Goal: Transaction & Acquisition: Obtain resource

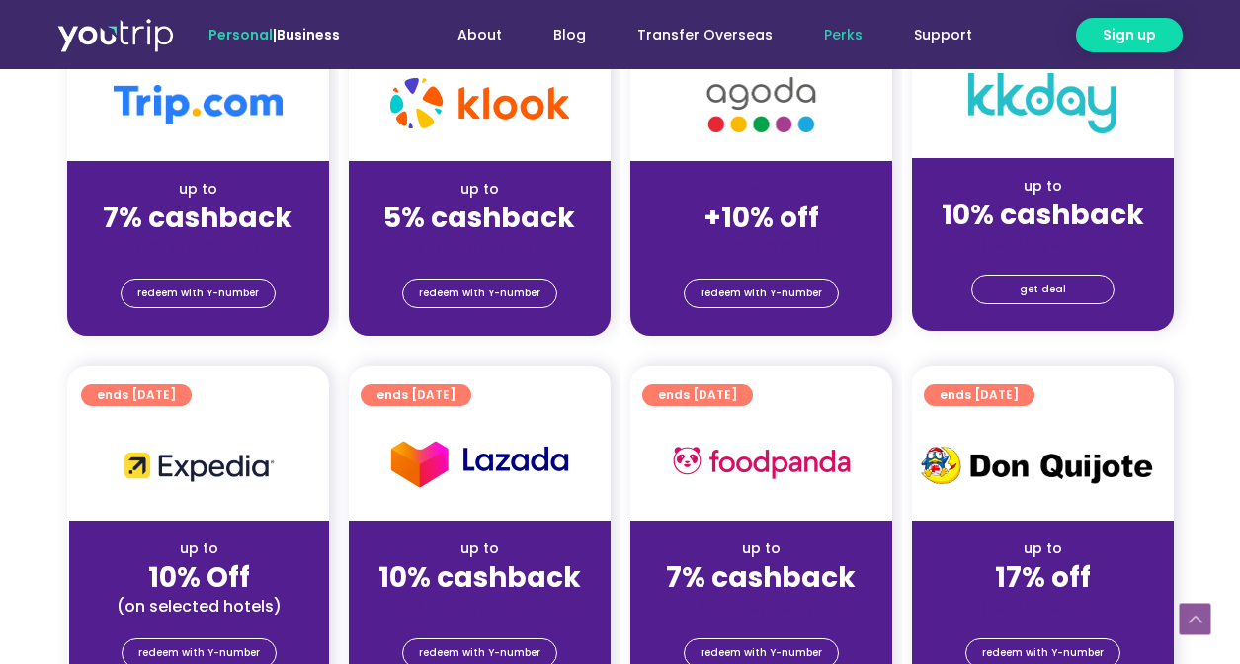
scroll to position [555, 0]
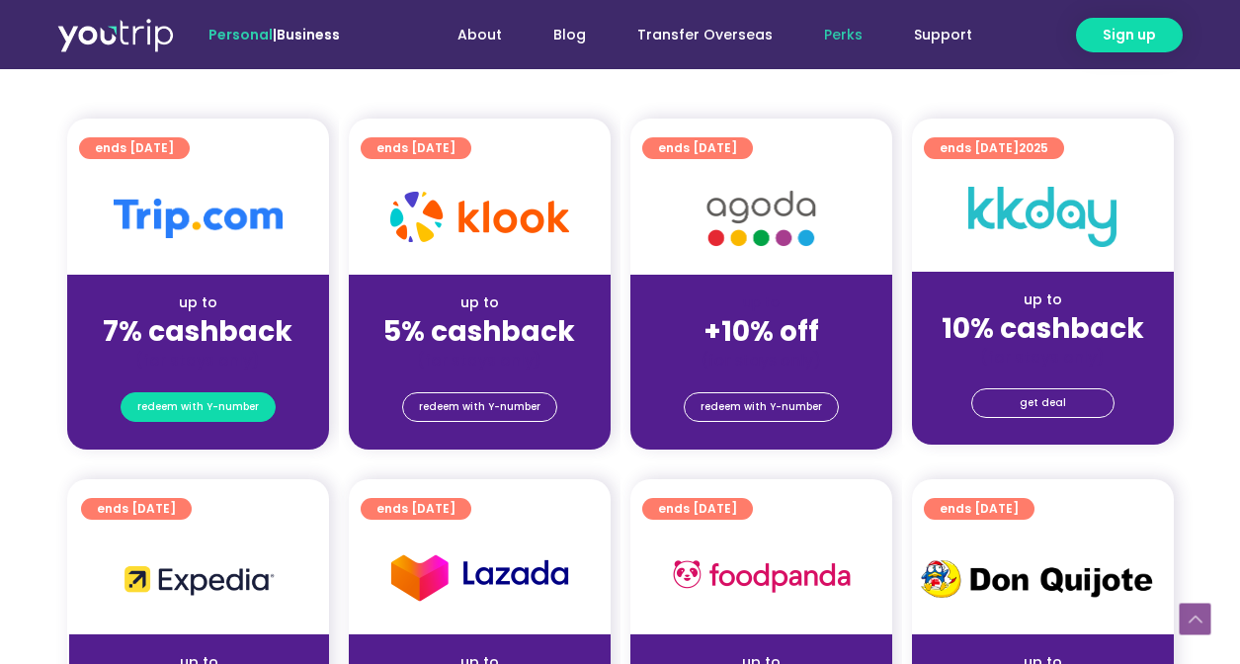
click at [191, 416] on span "redeem with Y-number" at bounding box center [198, 407] width 122 height 28
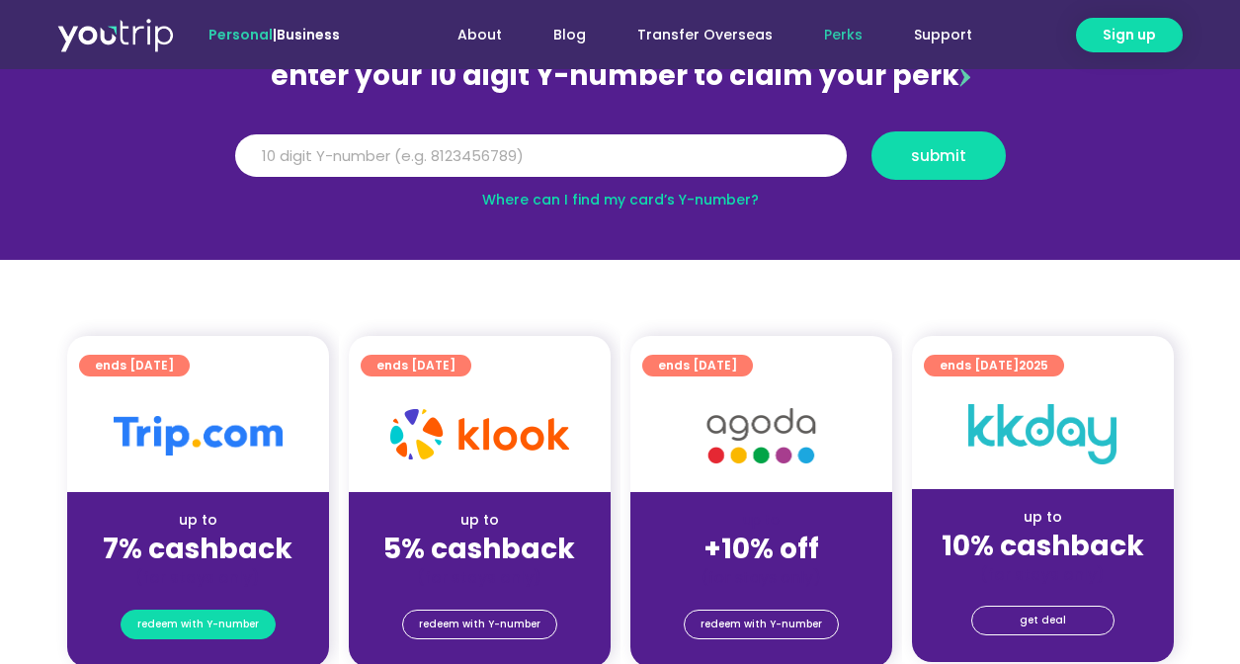
scroll to position [217, 0]
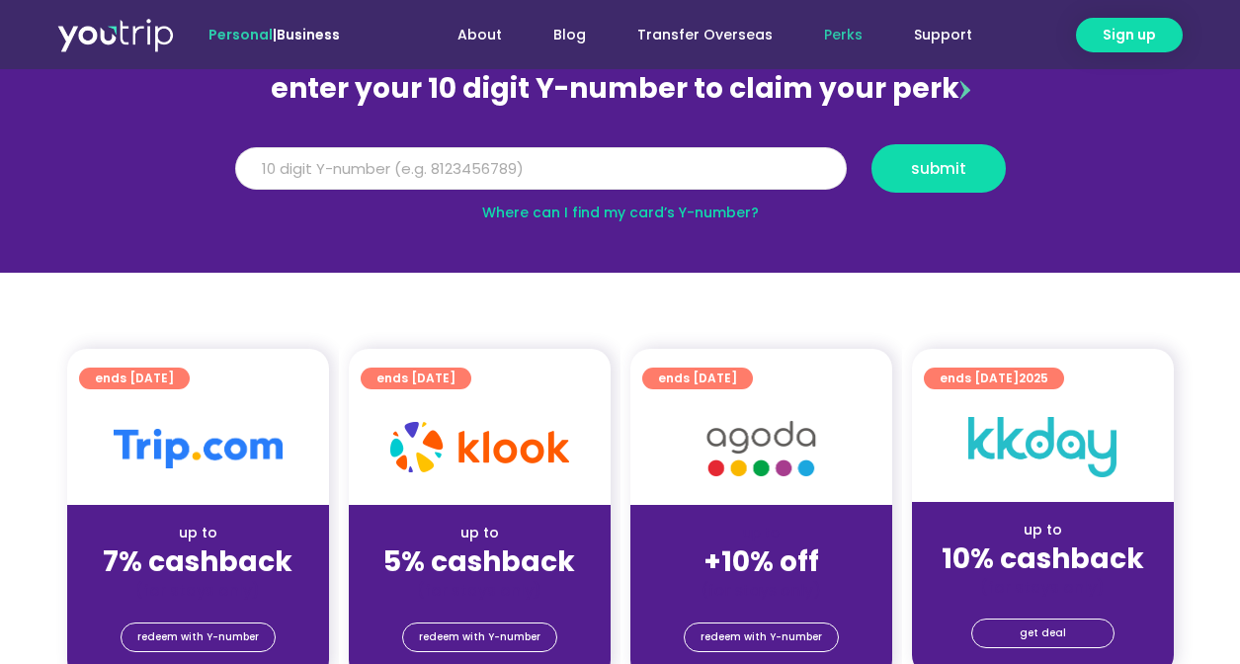
click at [462, 174] on input "Y Number" at bounding box center [541, 168] width 612 height 43
paste input "-8106873575"
type input "8106873575"
click at [871, 144] on button "submit" at bounding box center [938, 168] width 134 height 48
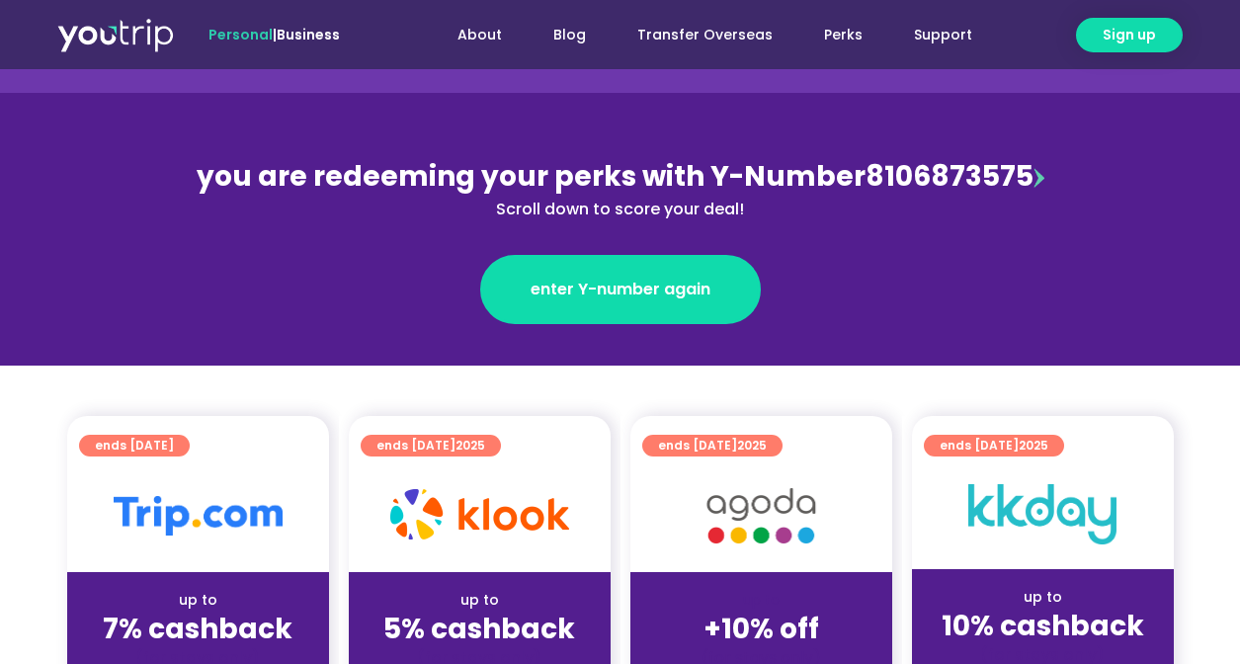
scroll to position [297, 0]
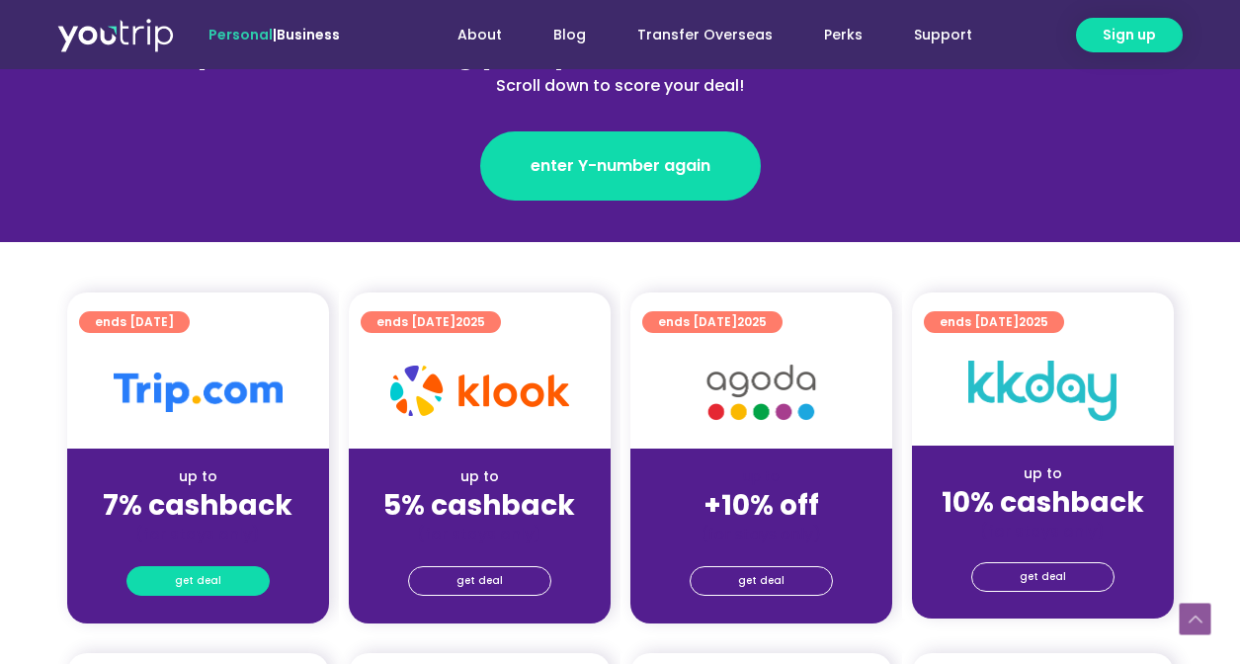
click at [227, 595] on link "get deal" at bounding box center [197, 581] width 143 height 30
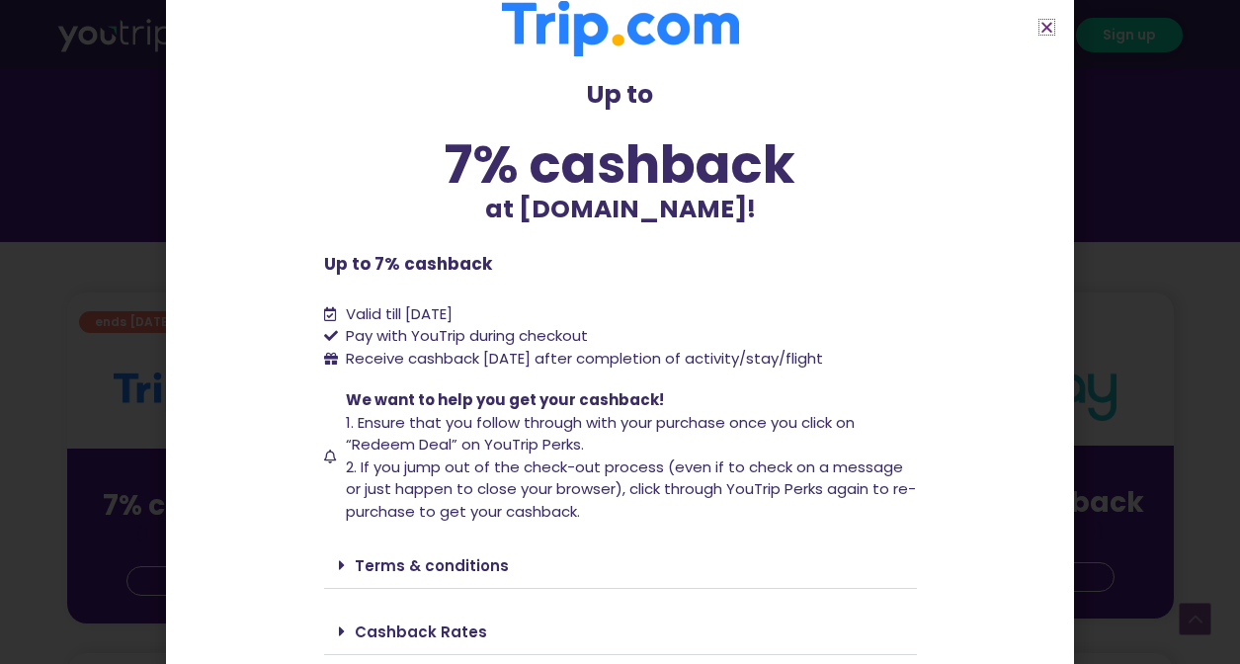
scroll to position [105, 0]
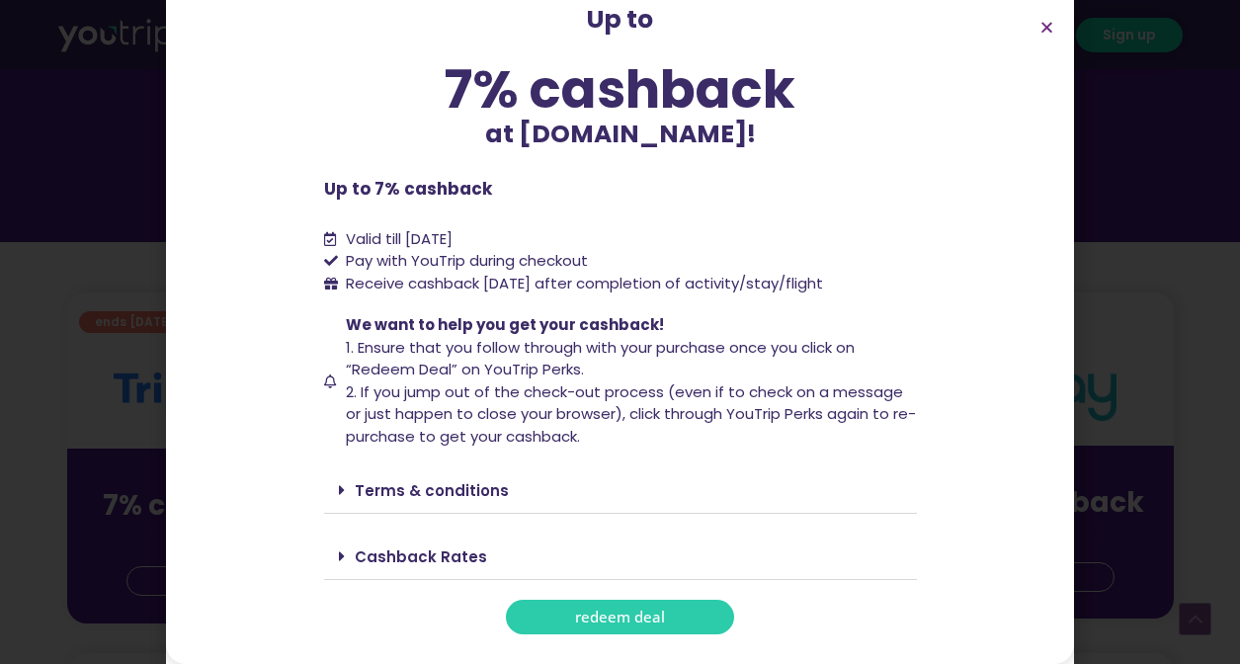
click at [372, 480] on link "Terms & conditions" at bounding box center [432, 490] width 154 height 21
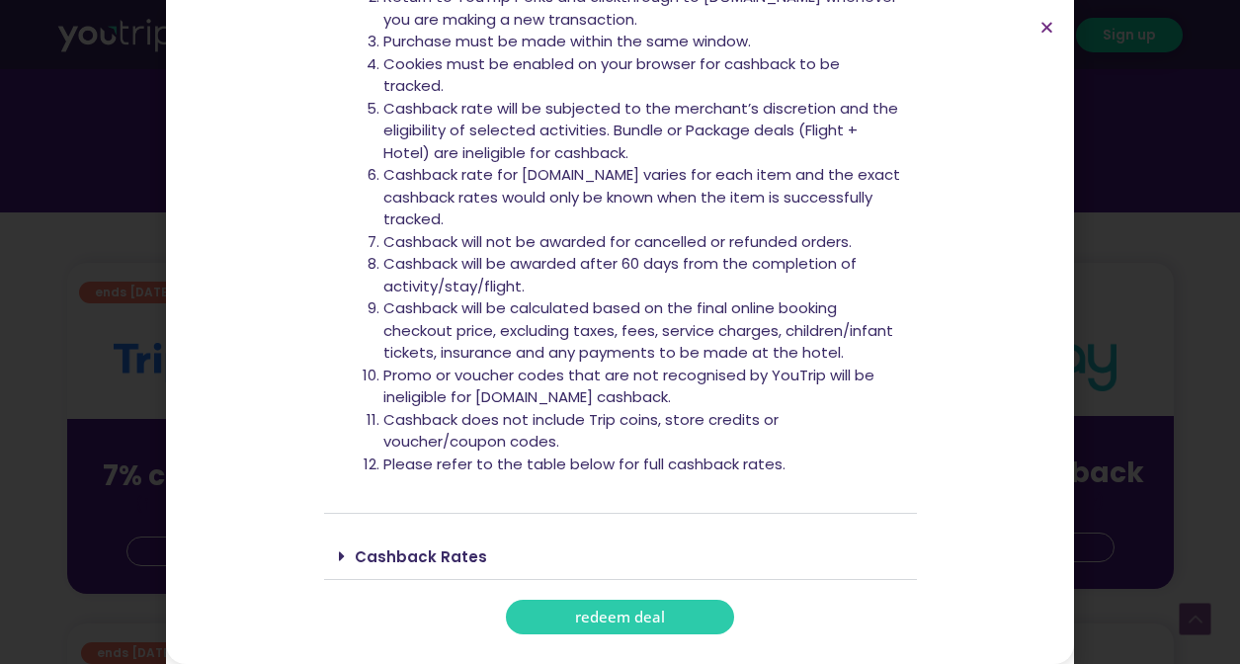
scroll to position [331, 0]
click at [389, 557] on link "Cashback Rates" at bounding box center [421, 556] width 132 height 21
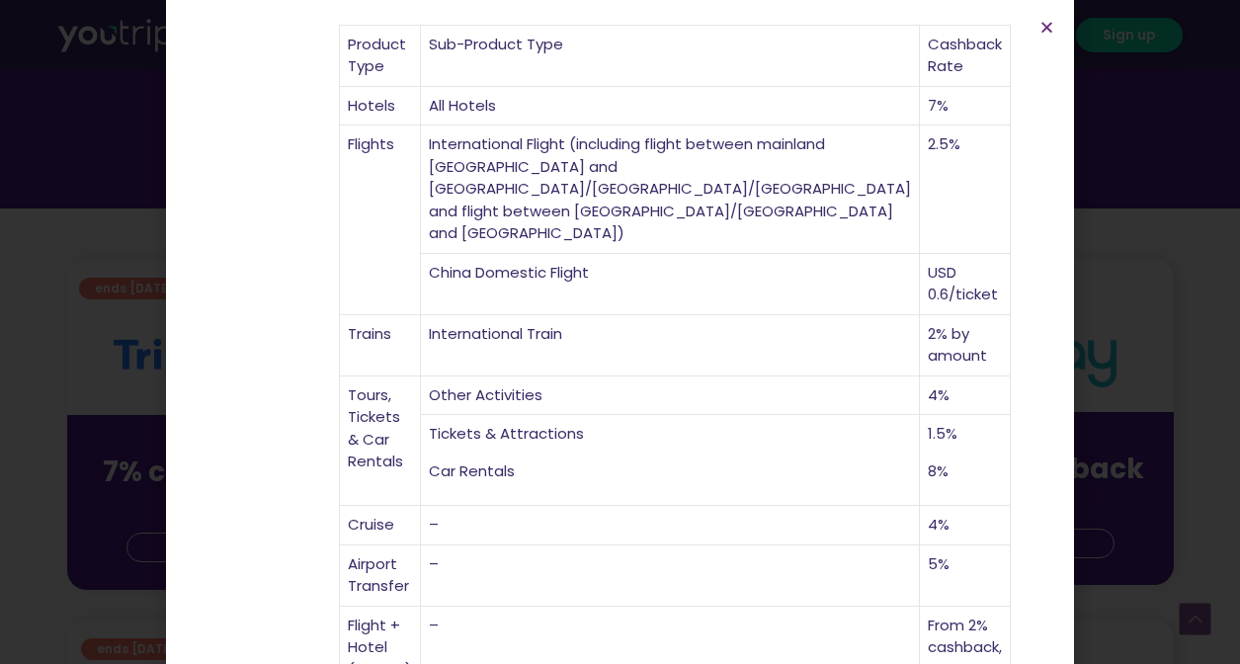
scroll to position [1341, 0]
